Goal: Check status: Check status

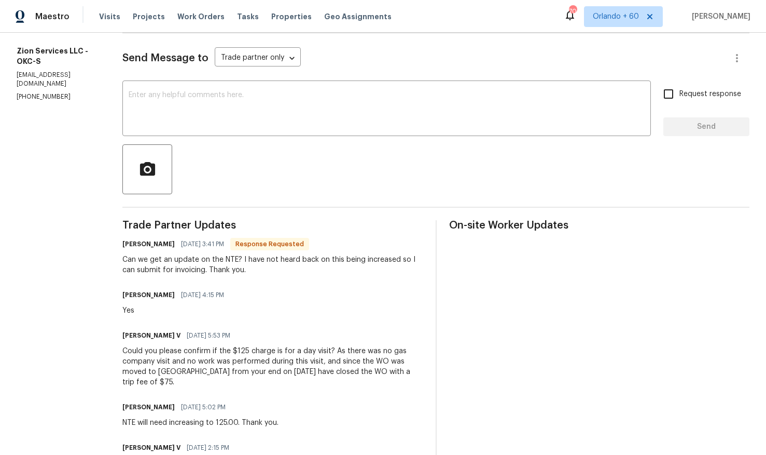
scroll to position [167, 0]
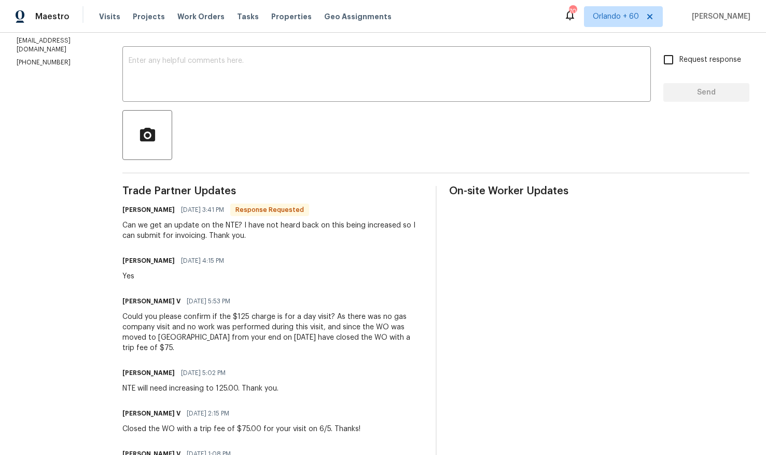
click at [127, 383] on div "NTE will need increasing to 125.00. Thank you." at bounding box center [200, 388] width 156 height 10
drag, startPoint x: 132, startPoint y: 379, endPoint x: 118, endPoint y: 376, distance: 14.9
click at [118, 376] on div "All work orders [STREET_ADDRESS][US_STATE] Home details Vendor Info Zion Servic…" at bounding box center [383, 363] width 766 height 994
copy div "NTE"
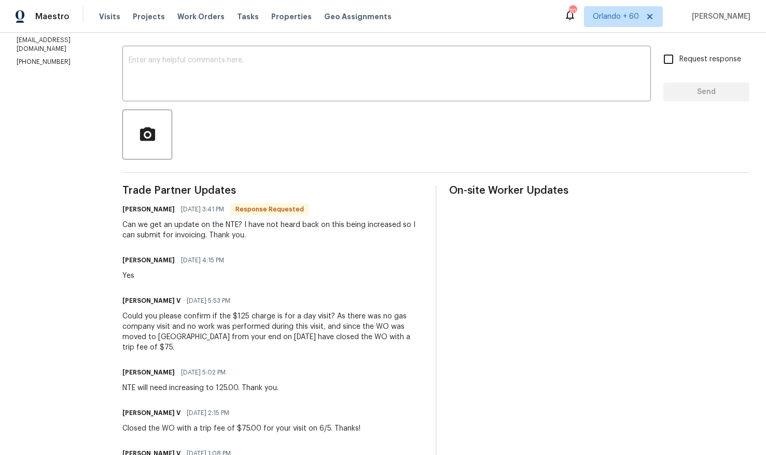
click at [294, 326] on div "Could you please confirm if the $125 charge is for a day visit? As there was no…" at bounding box center [272, 332] width 301 height 42
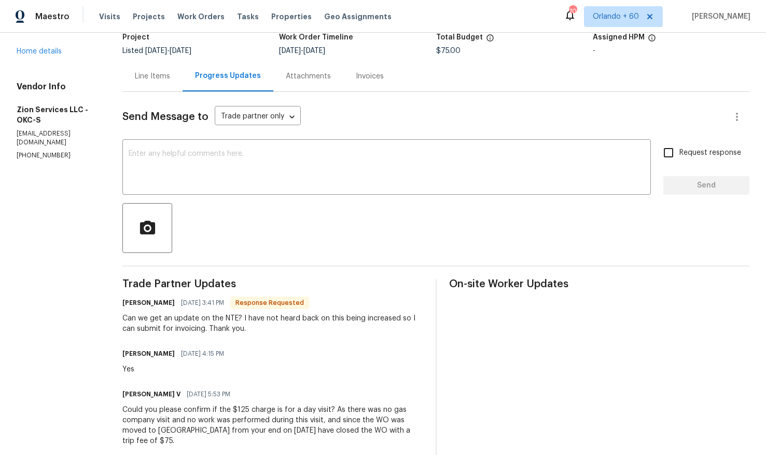
scroll to position [0, 0]
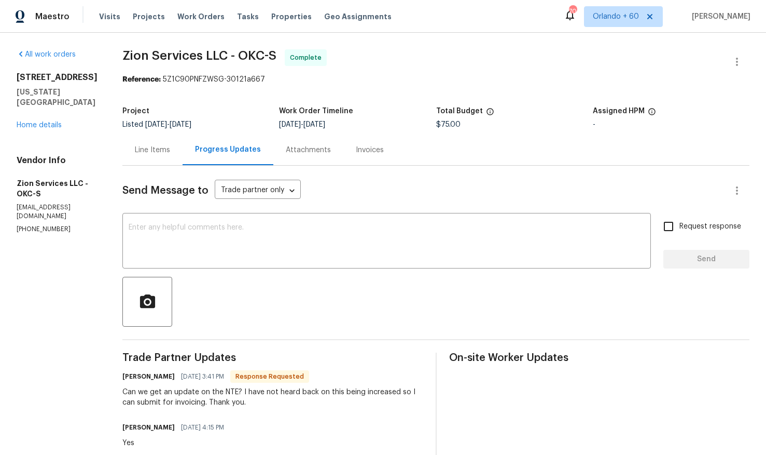
click at [156, 160] on div "Line Items" at bounding box center [152, 149] width 60 height 31
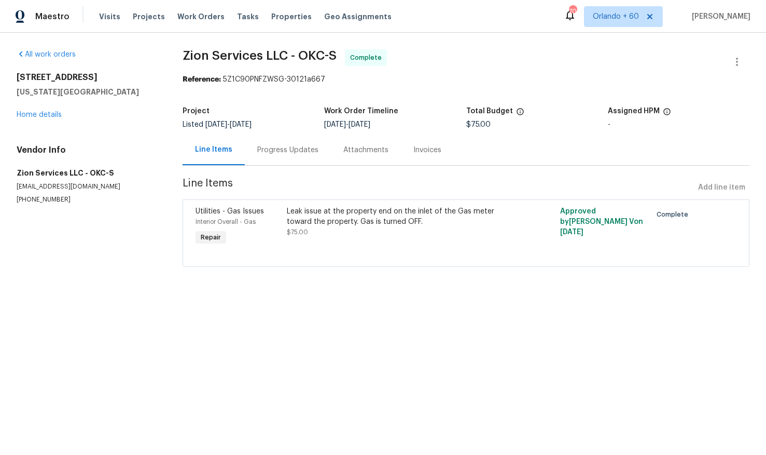
click at [297, 150] on div "Progress Updates" at bounding box center [287, 150] width 61 height 10
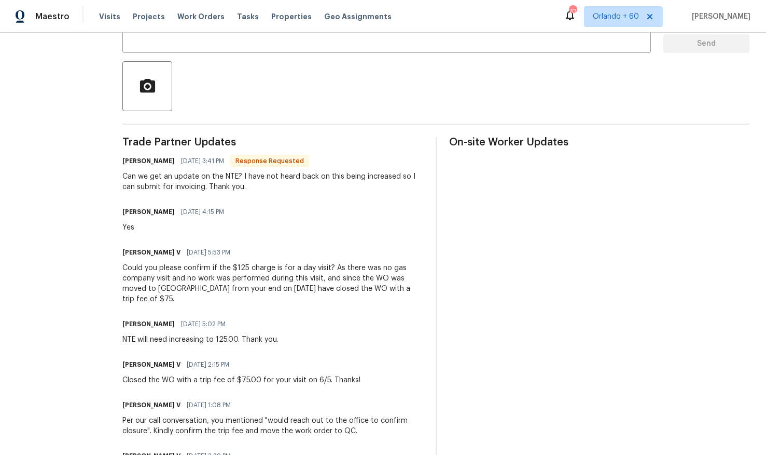
scroll to position [213, 0]
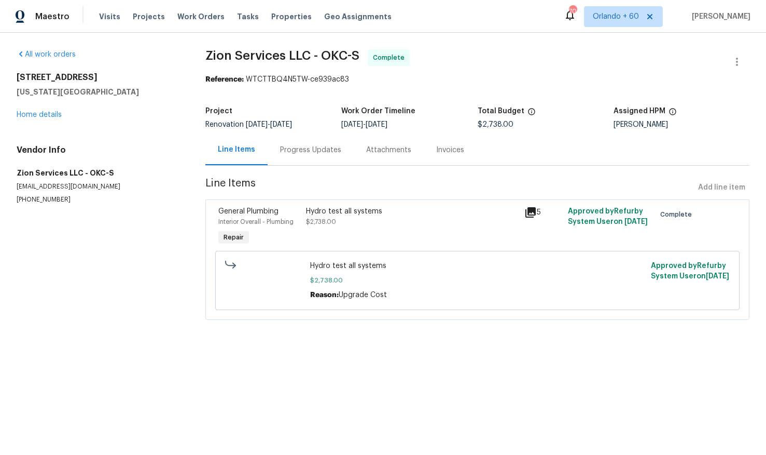
click at [292, 151] on div "Progress Updates" at bounding box center [310, 150] width 61 height 10
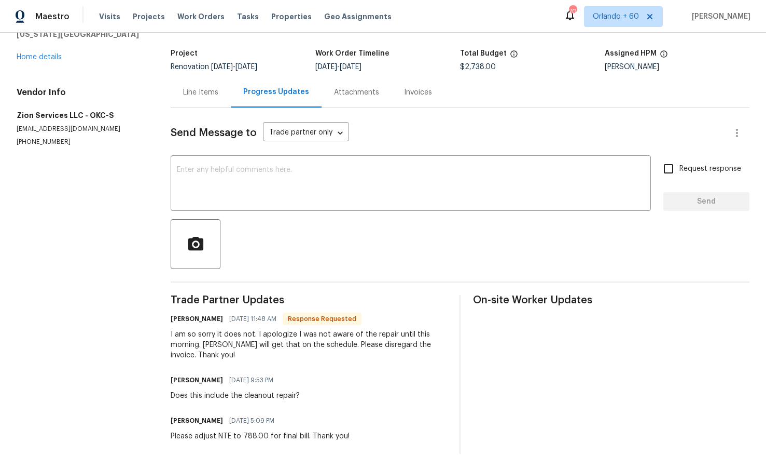
scroll to position [57, 0]
click at [218, 89] on div "Line Items" at bounding box center [200, 93] width 35 height 10
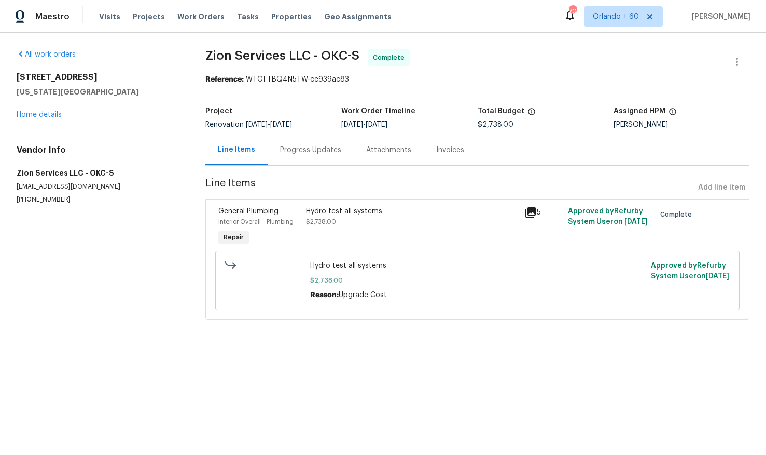
click at [443, 150] on div "Invoices" at bounding box center [450, 150] width 28 height 10
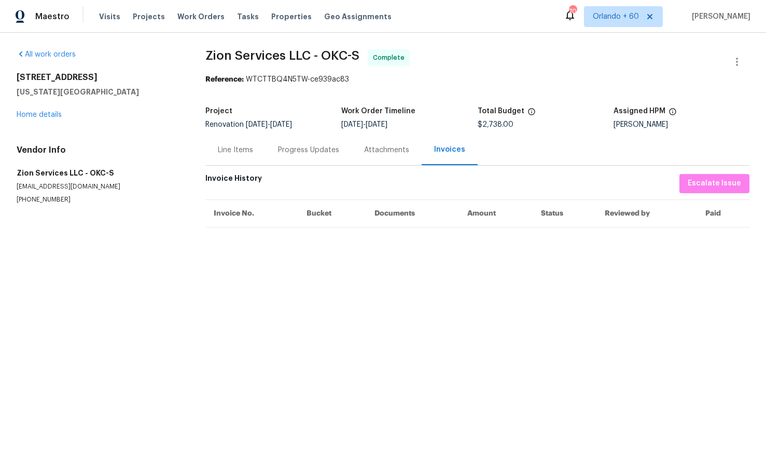
click at [236, 156] on div "Line Items" at bounding box center [235, 149] width 60 height 31
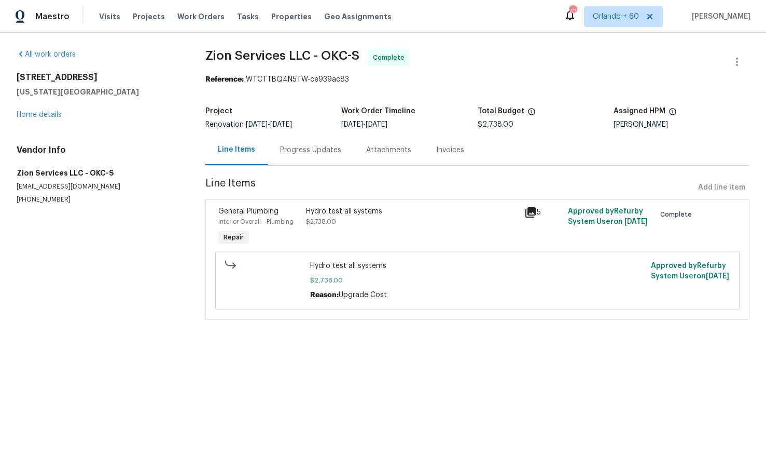
click at [332, 265] on span "Hydro test all systems" at bounding box center [477, 265] width 335 height 10
click at [331, 216] on div "Hydro test all systems $2,738.00" at bounding box center [412, 216] width 212 height 21
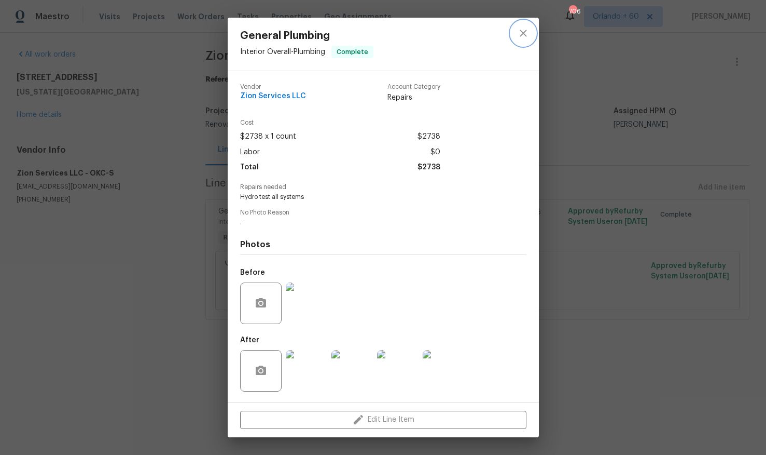
click at [520, 26] on button "close" at bounding box center [523, 33] width 25 height 25
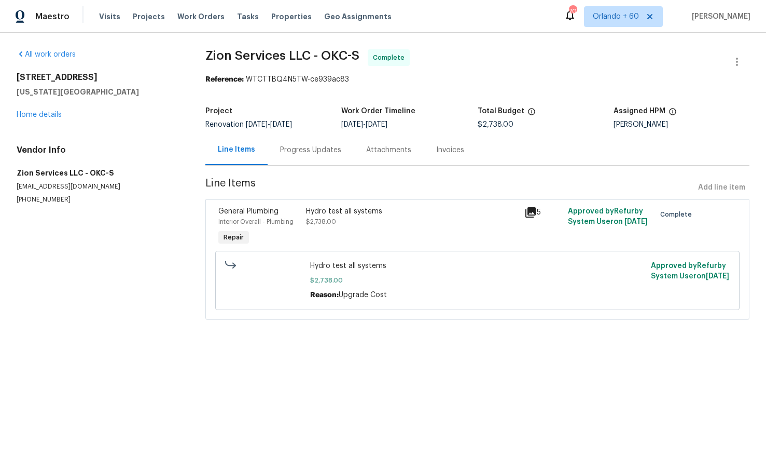
click at [319, 158] on div "Progress Updates" at bounding box center [311, 149] width 86 height 31
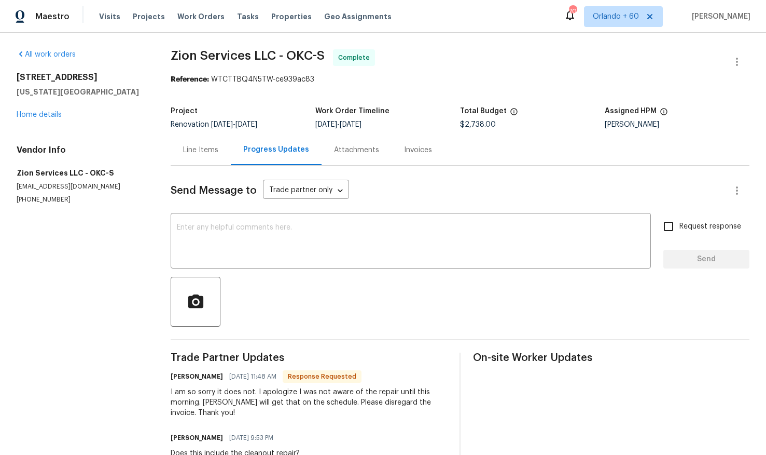
click at [419, 158] on div "Invoices" at bounding box center [418, 149] width 53 height 31
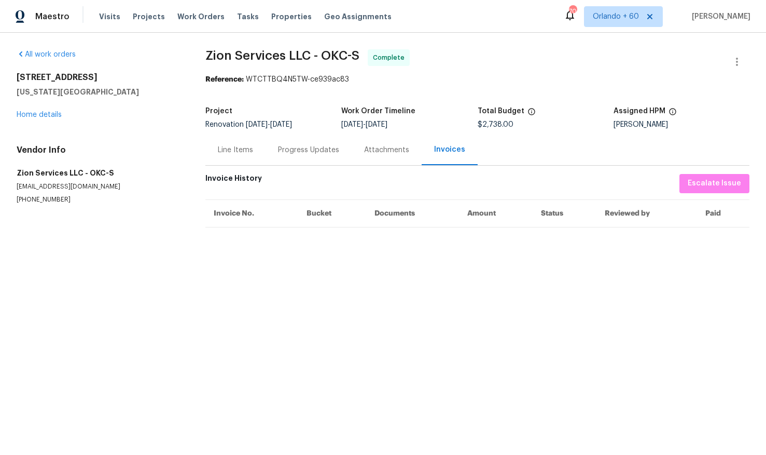
click at [316, 159] on div "Progress Updates" at bounding box center [309, 149] width 86 height 31
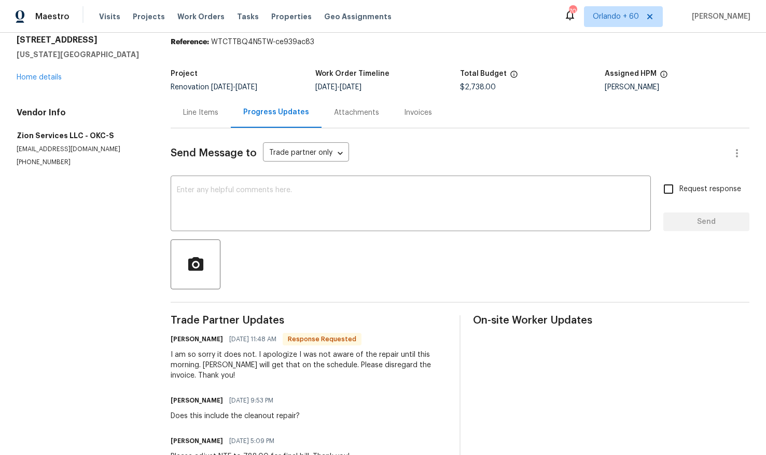
scroll to position [73, 0]
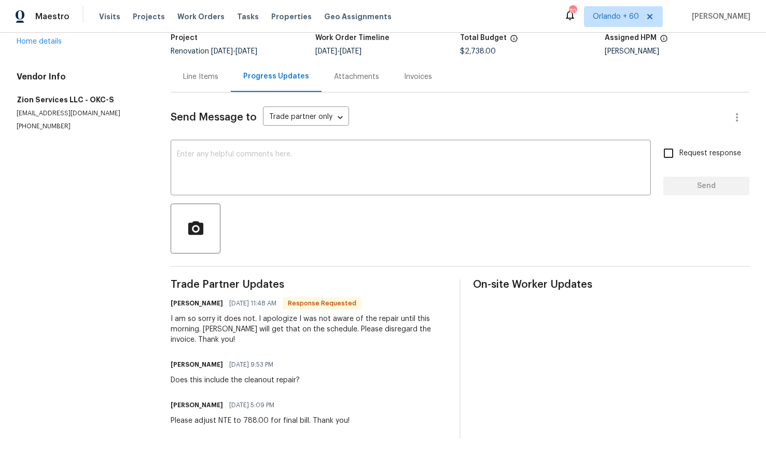
click at [414, 85] on div "Invoices" at bounding box center [418, 76] width 53 height 31
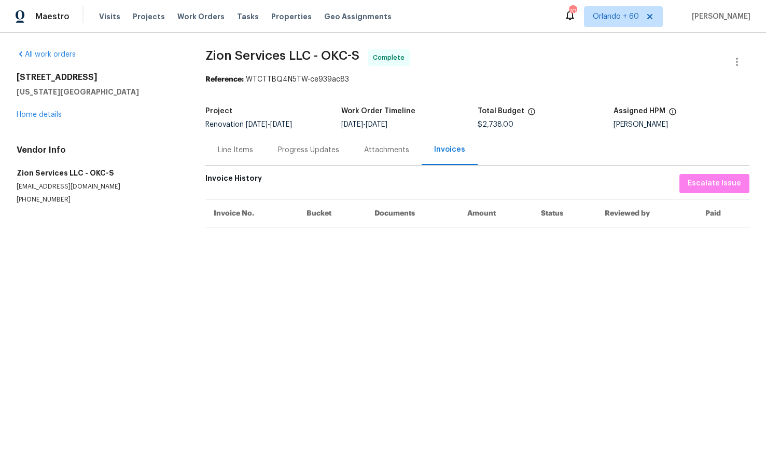
click at [377, 138] on div "Attachments" at bounding box center [387, 149] width 70 height 31
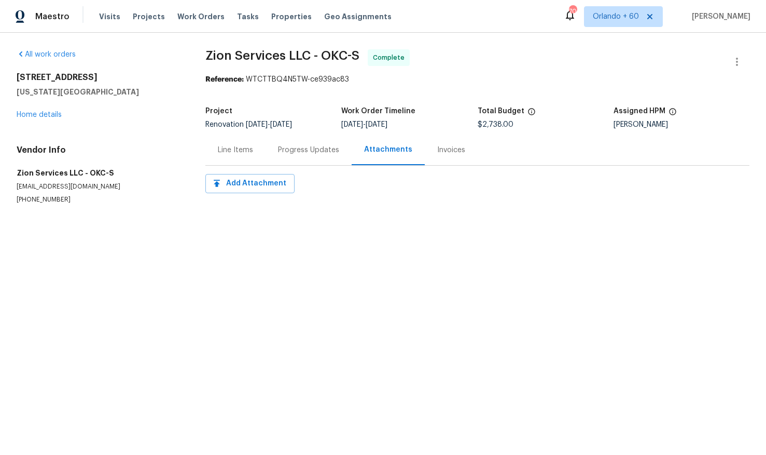
click at [454, 146] on div "Invoices" at bounding box center [451, 150] width 28 height 10
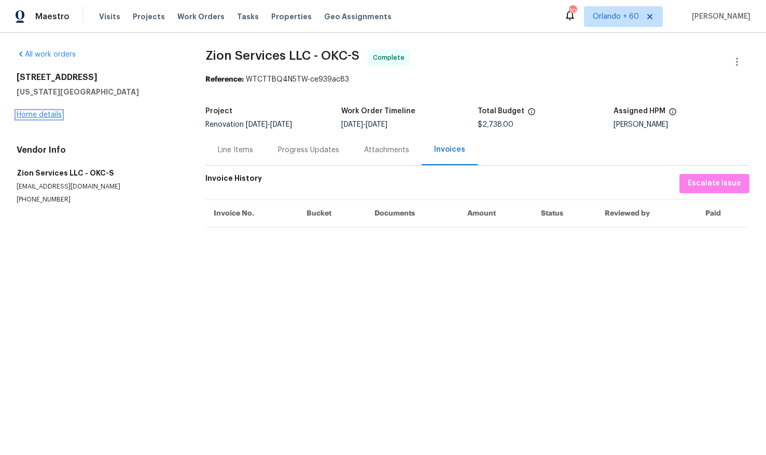
click at [51, 116] on link "Home details" at bounding box center [39, 114] width 45 height 7
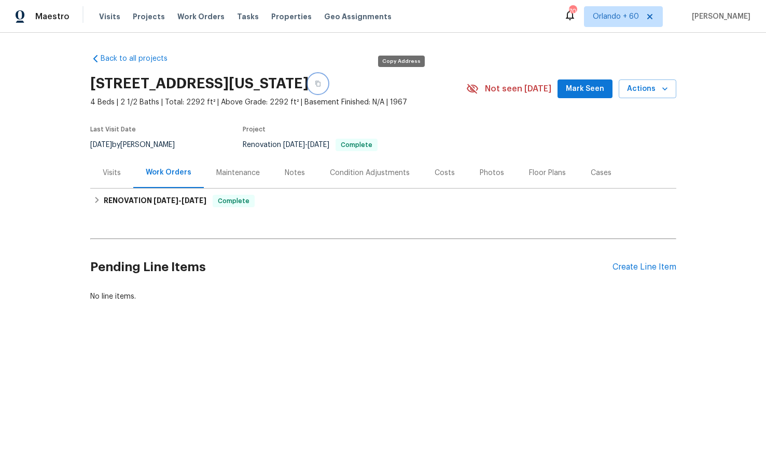
click at [327, 88] on button "button" at bounding box center [318, 83] width 19 height 19
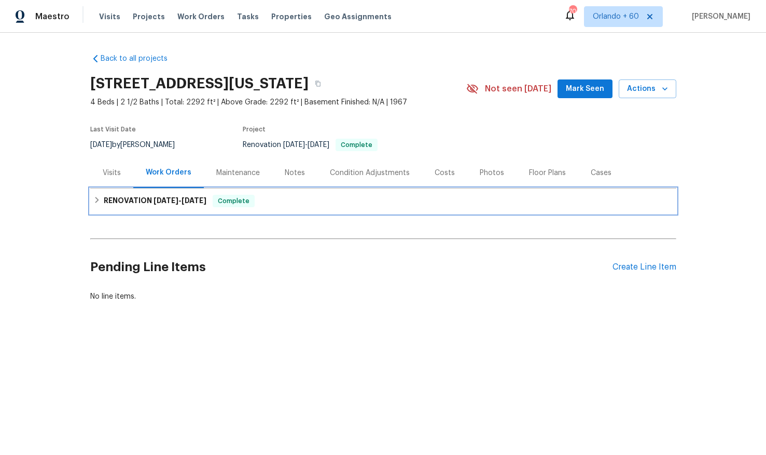
click at [129, 202] on h6 "RENOVATION 8/1/25 - 9/24/25" at bounding box center [155, 201] width 103 height 12
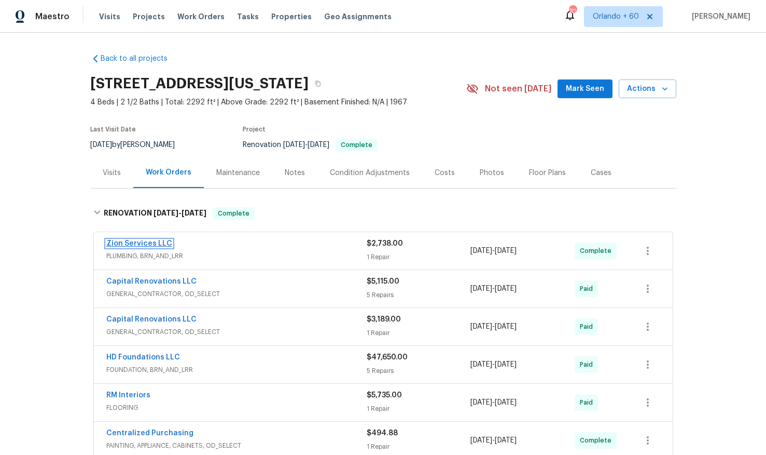
click at [129, 243] on link "Zion Services LLC" at bounding box center [139, 243] width 66 height 7
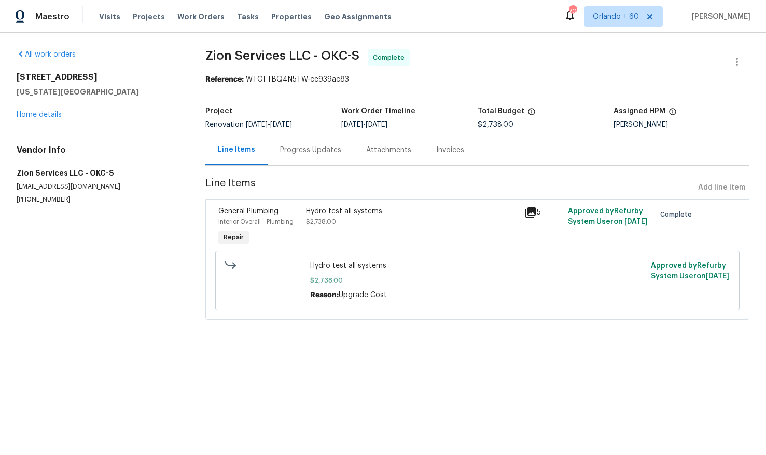
click at [308, 154] on div "Progress Updates" at bounding box center [310, 150] width 61 height 10
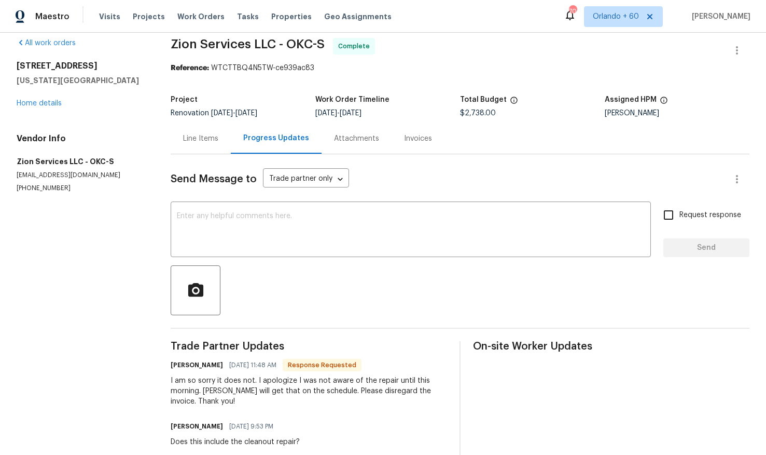
scroll to position [11, 0]
click at [207, 139] on div "Line Items" at bounding box center [200, 139] width 35 height 10
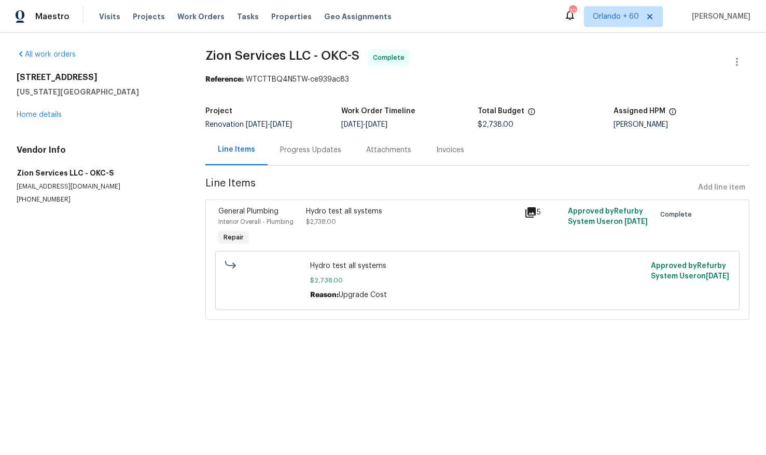
click at [536, 207] on div "5" at bounding box center [543, 212] width 37 height 12
click at [530, 212] on icon at bounding box center [531, 212] width 10 height 10
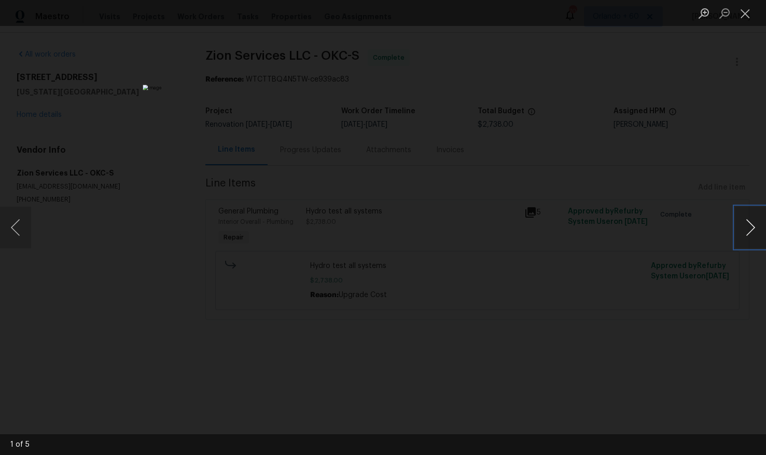
click at [746, 228] on button "Next image" at bounding box center [750, 227] width 31 height 42
click at [708, 229] on div "Lightbox" at bounding box center [383, 227] width 766 height 455
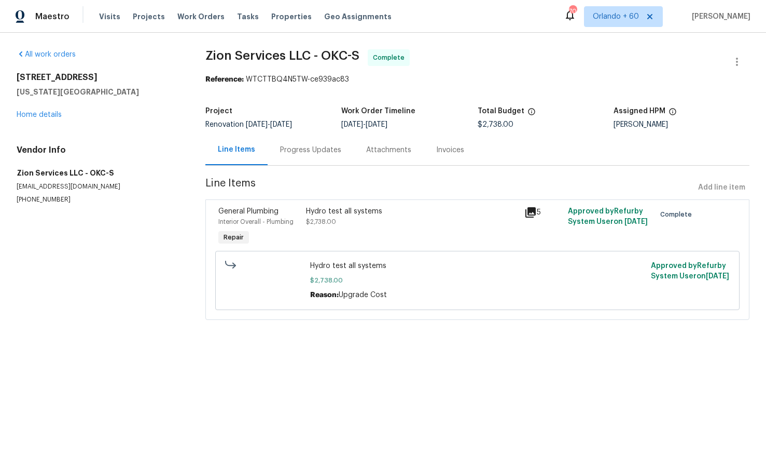
click at [311, 147] on div "Progress Updates" at bounding box center [310, 150] width 61 height 10
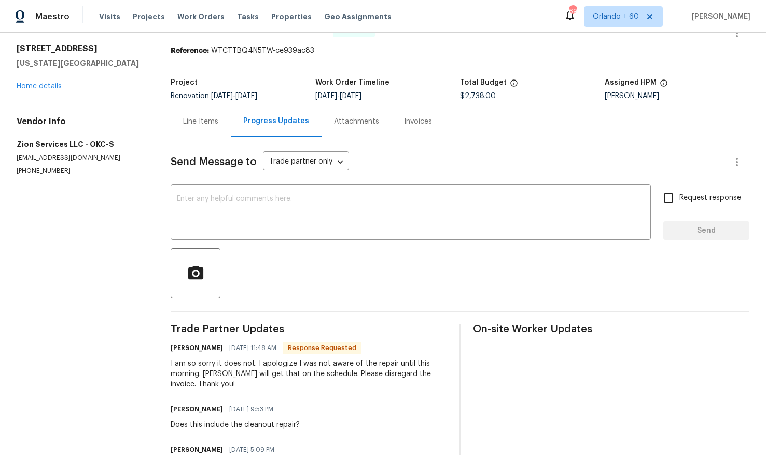
scroll to position [73, 0]
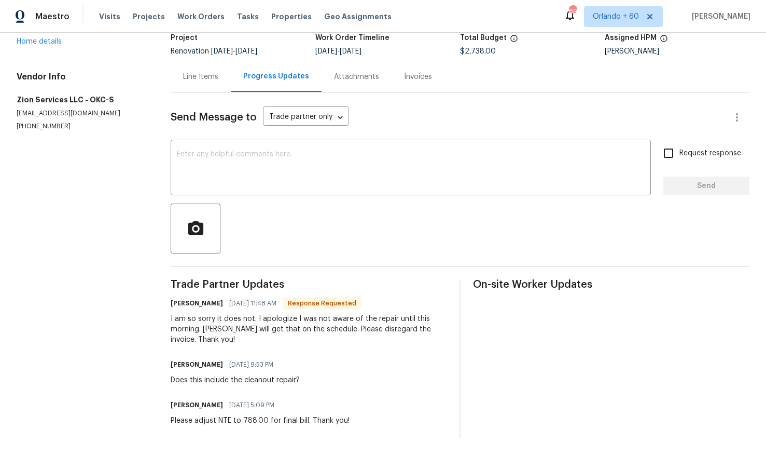
click at [203, 76] on div "Line Items" at bounding box center [200, 77] width 35 height 10
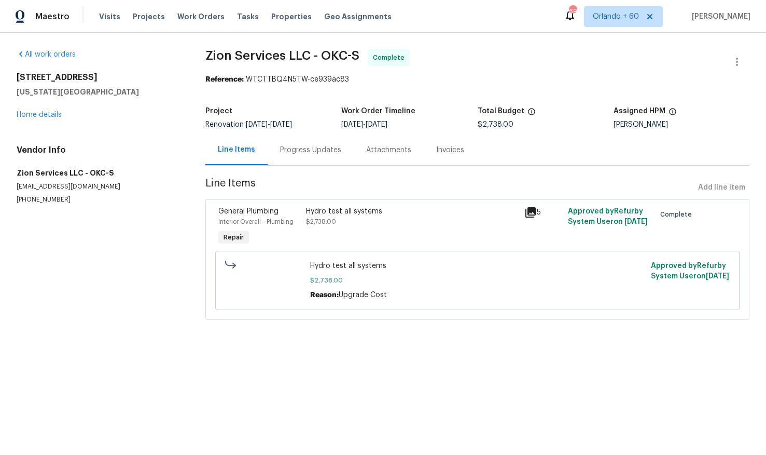
click at [304, 150] on div "Progress Updates" at bounding box center [310, 150] width 61 height 10
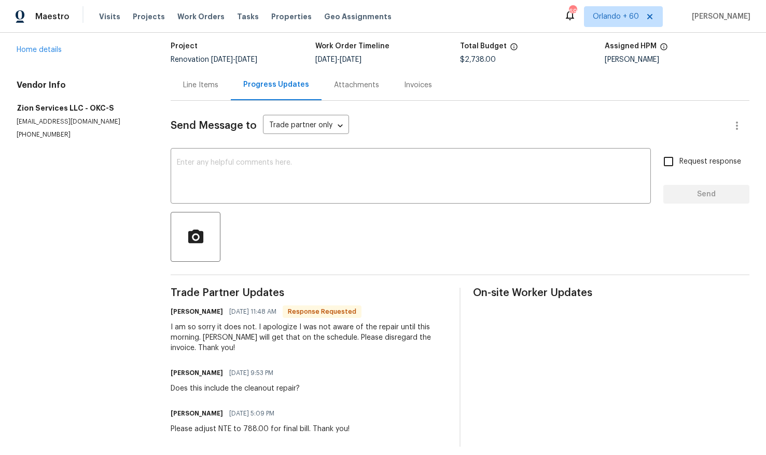
scroll to position [73, 0]
